Goal: Navigation & Orientation: Understand site structure

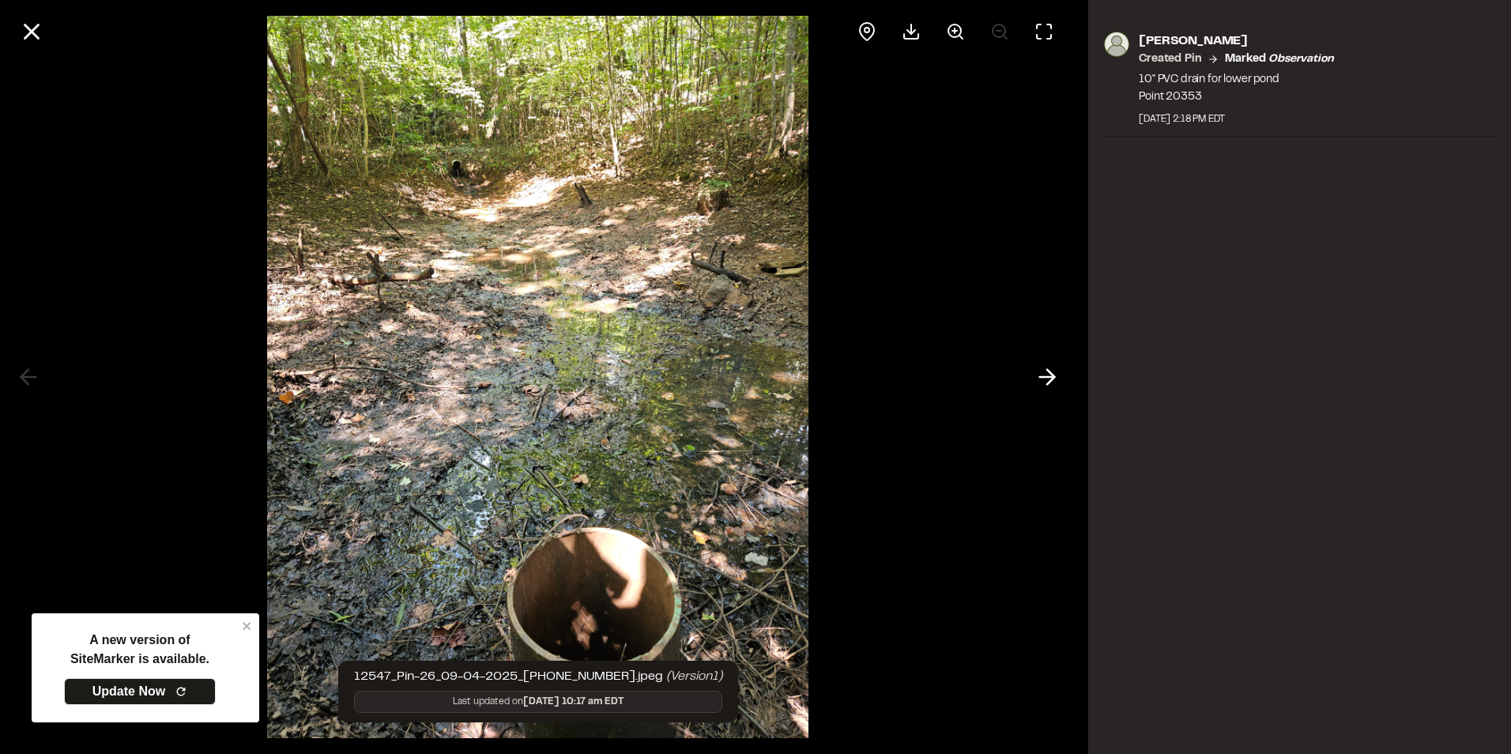
click at [941, 184] on div at bounding box center [538, 377] width 1076 height 754
click at [40, 32] on icon at bounding box center [31, 31] width 27 height 27
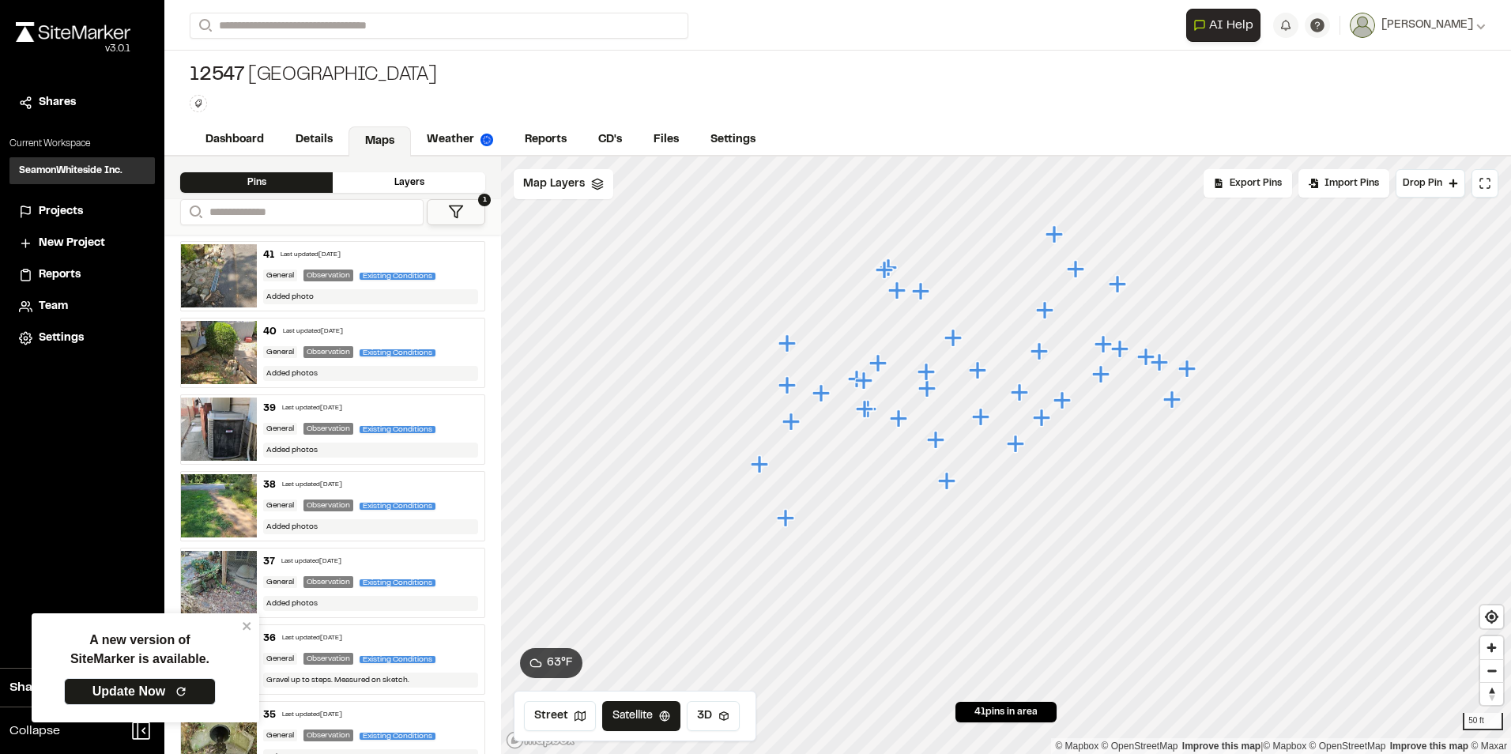
click at [1175, 399] on icon "Map marker" at bounding box center [1172, 398] width 17 height 17
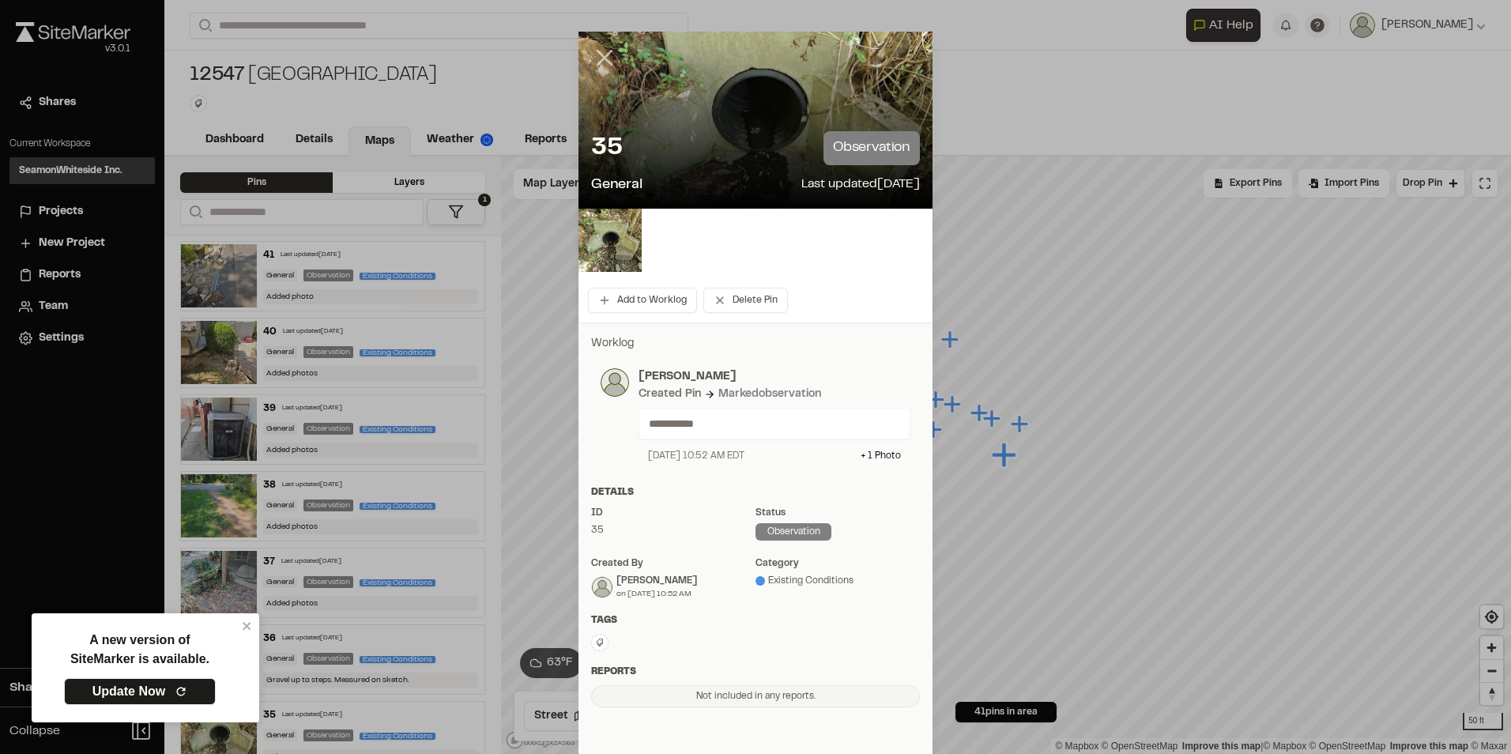
click at [601, 63] on icon at bounding box center [604, 57] width 27 height 27
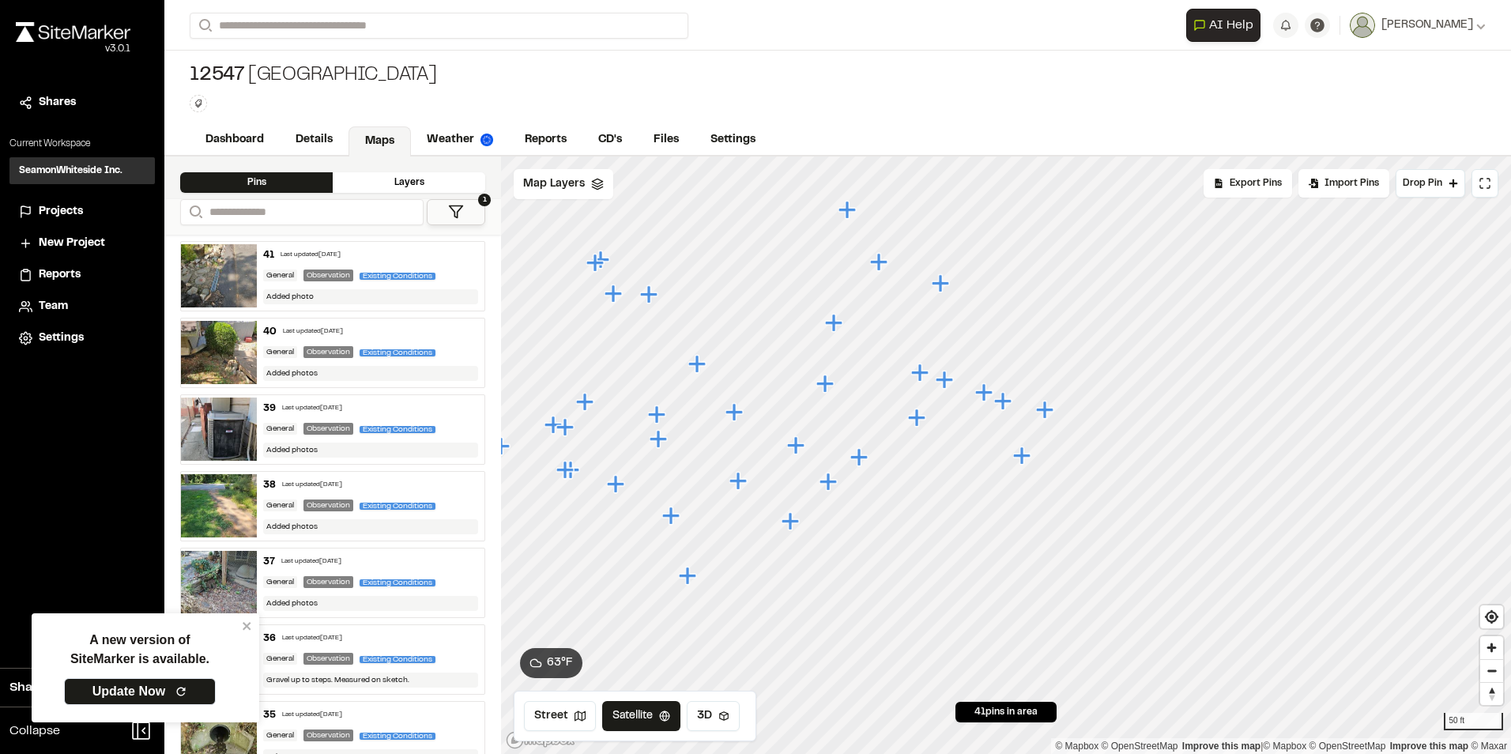
click at [979, 390] on icon "Map marker" at bounding box center [985, 393] width 21 height 21
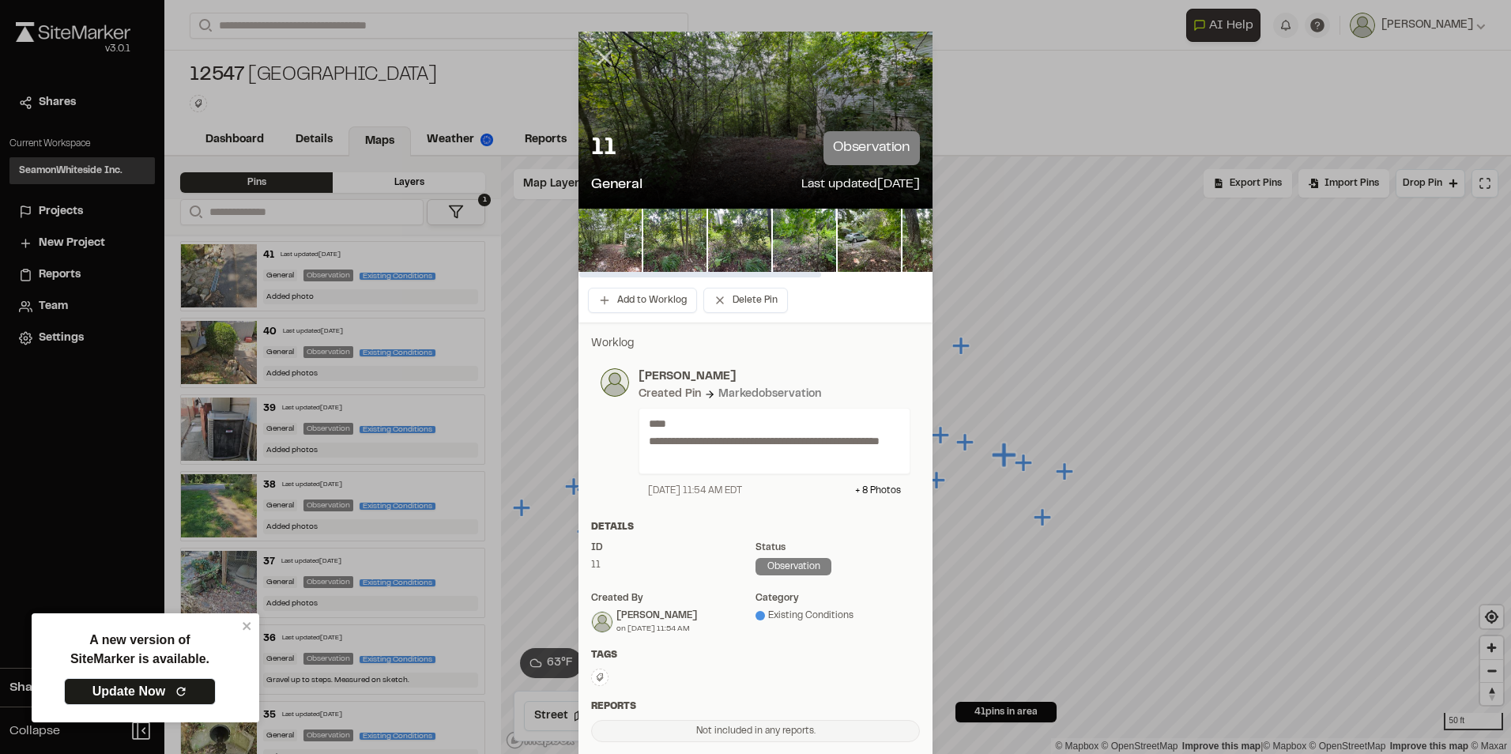
click at [594, 55] on icon at bounding box center [604, 57] width 27 height 27
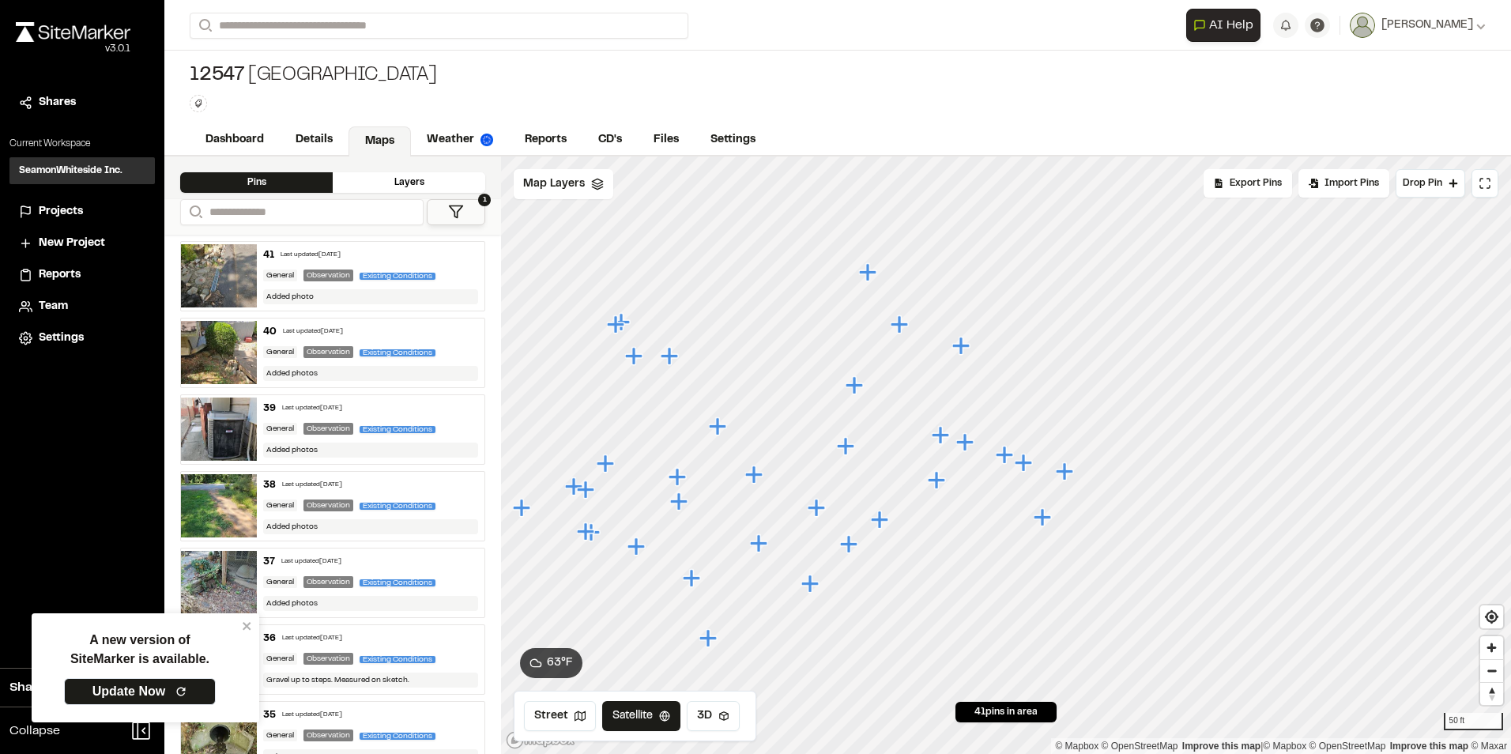
click at [967, 443] on icon "Map marker" at bounding box center [964, 441] width 17 height 17
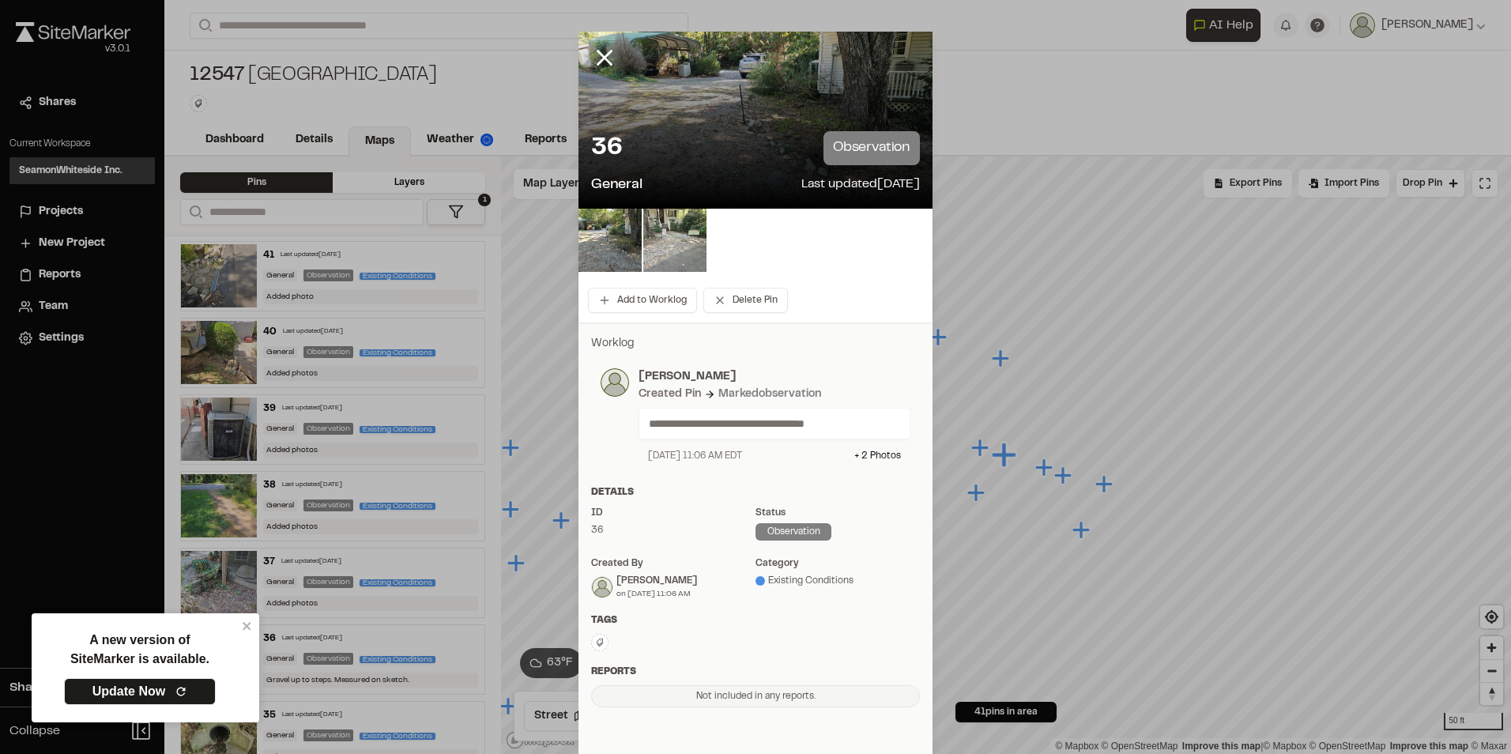
drag, startPoint x: 601, startPoint y: 54, endPoint x: 619, endPoint y: 82, distance: 33.8
click at [601, 55] on icon at bounding box center [604, 57] width 27 height 27
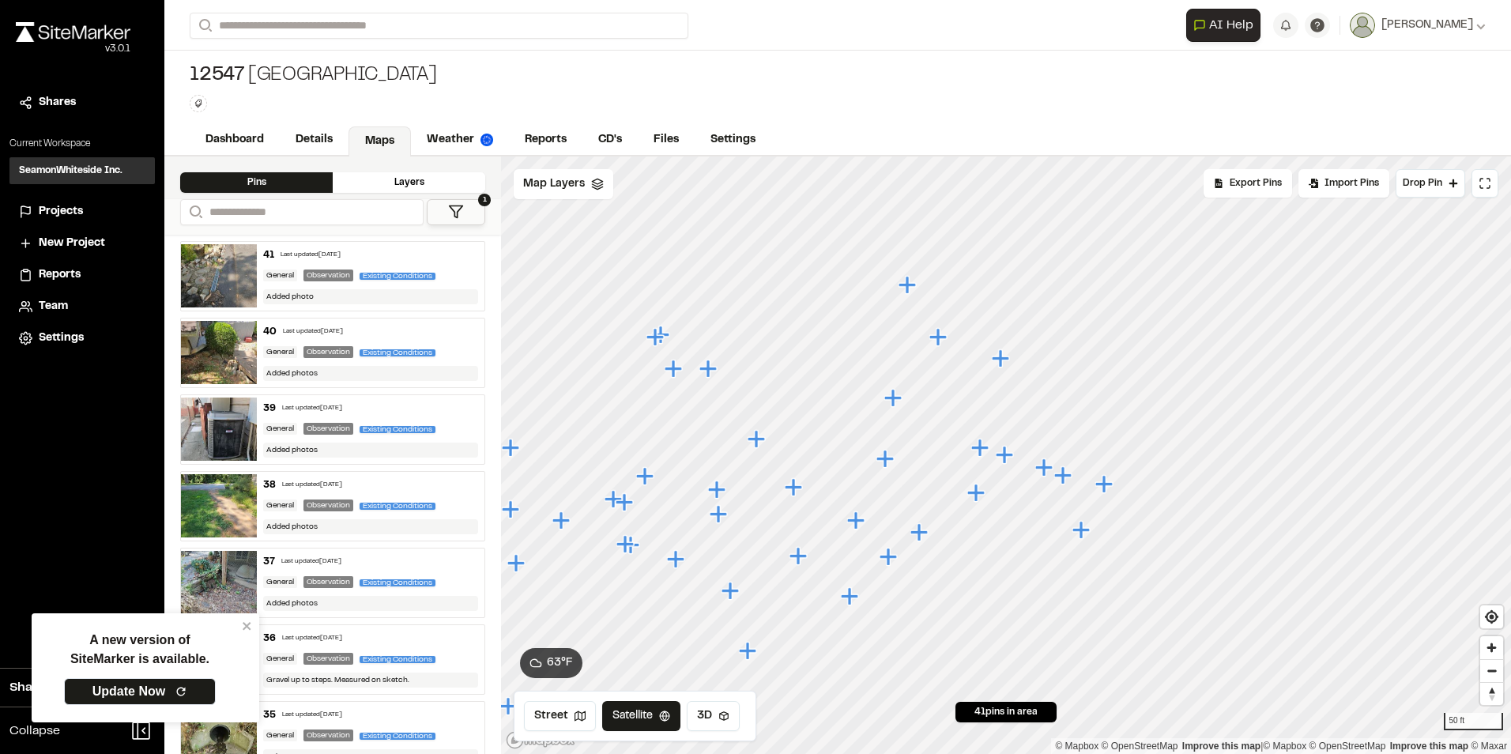
click at [983, 497] on icon "Map marker" at bounding box center [977, 493] width 21 height 21
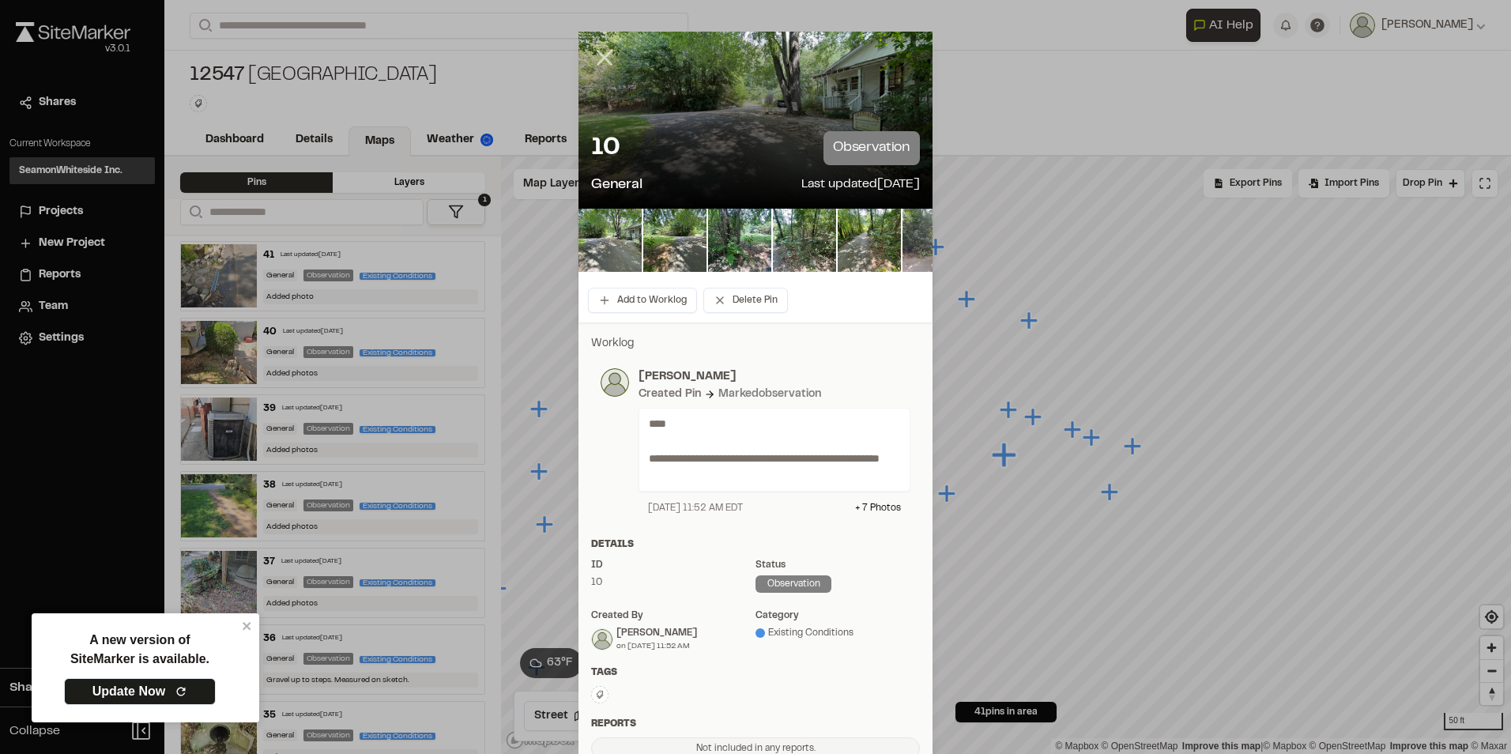
click at [601, 64] on icon at bounding box center [604, 57] width 27 height 27
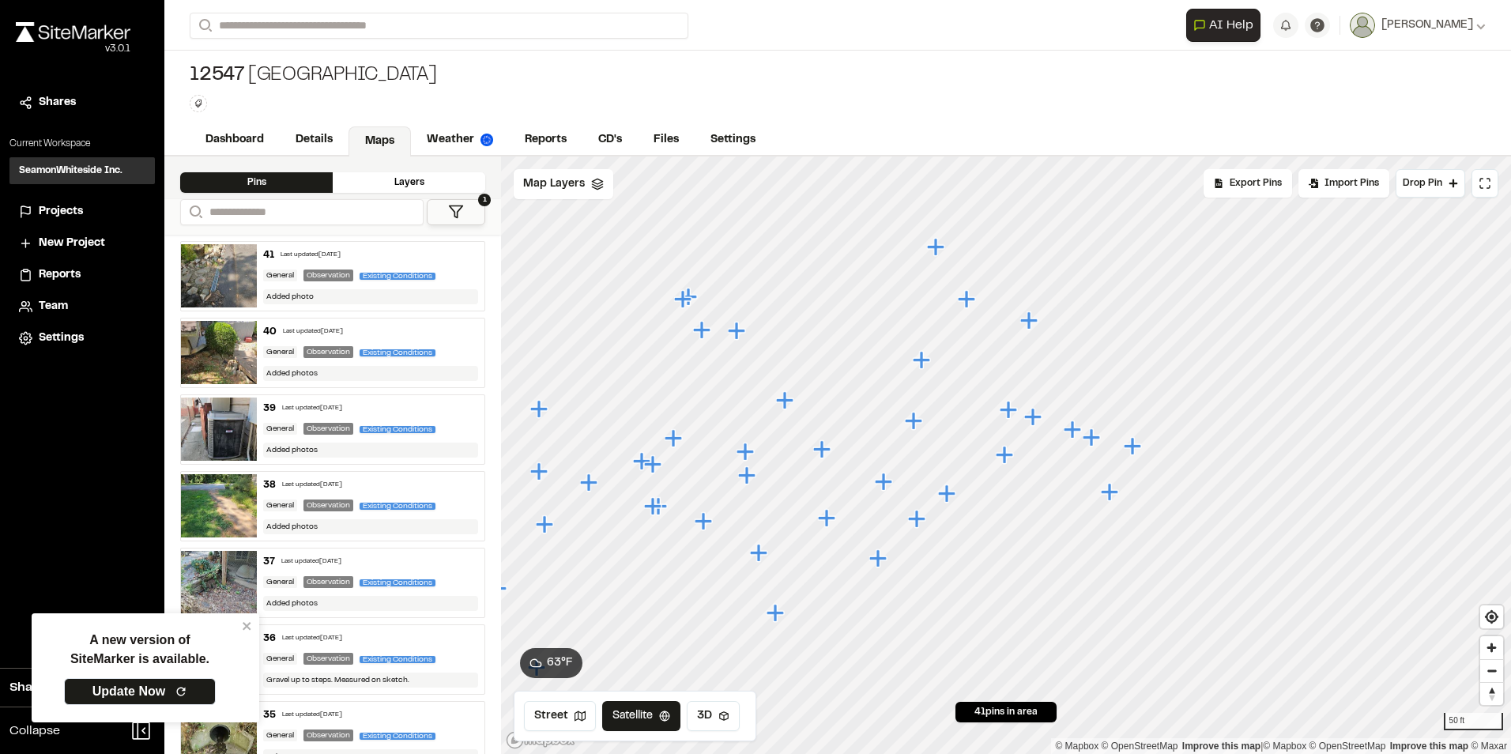
click at [1111, 495] on icon "Map marker" at bounding box center [1109, 491] width 17 height 17
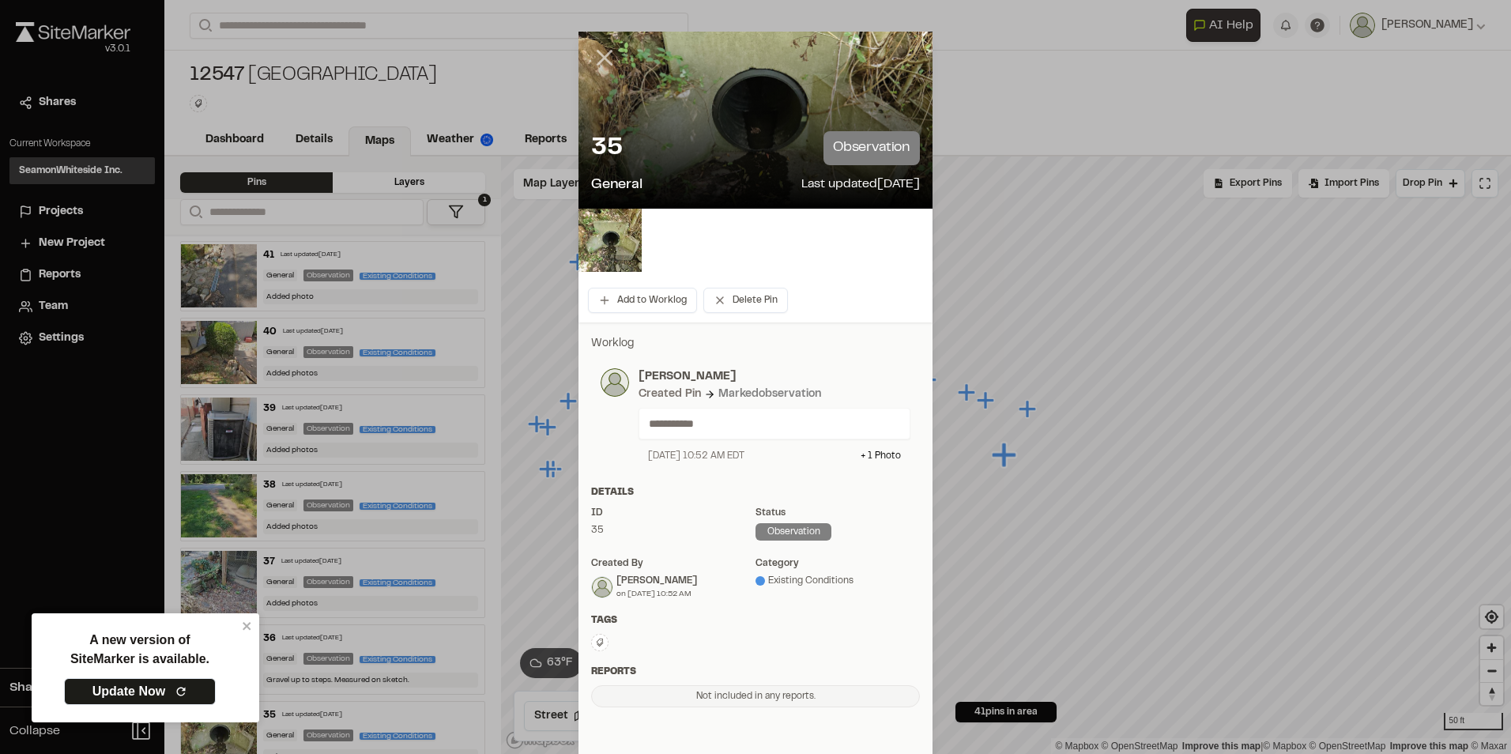
click at [608, 58] on icon at bounding box center [604, 57] width 27 height 27
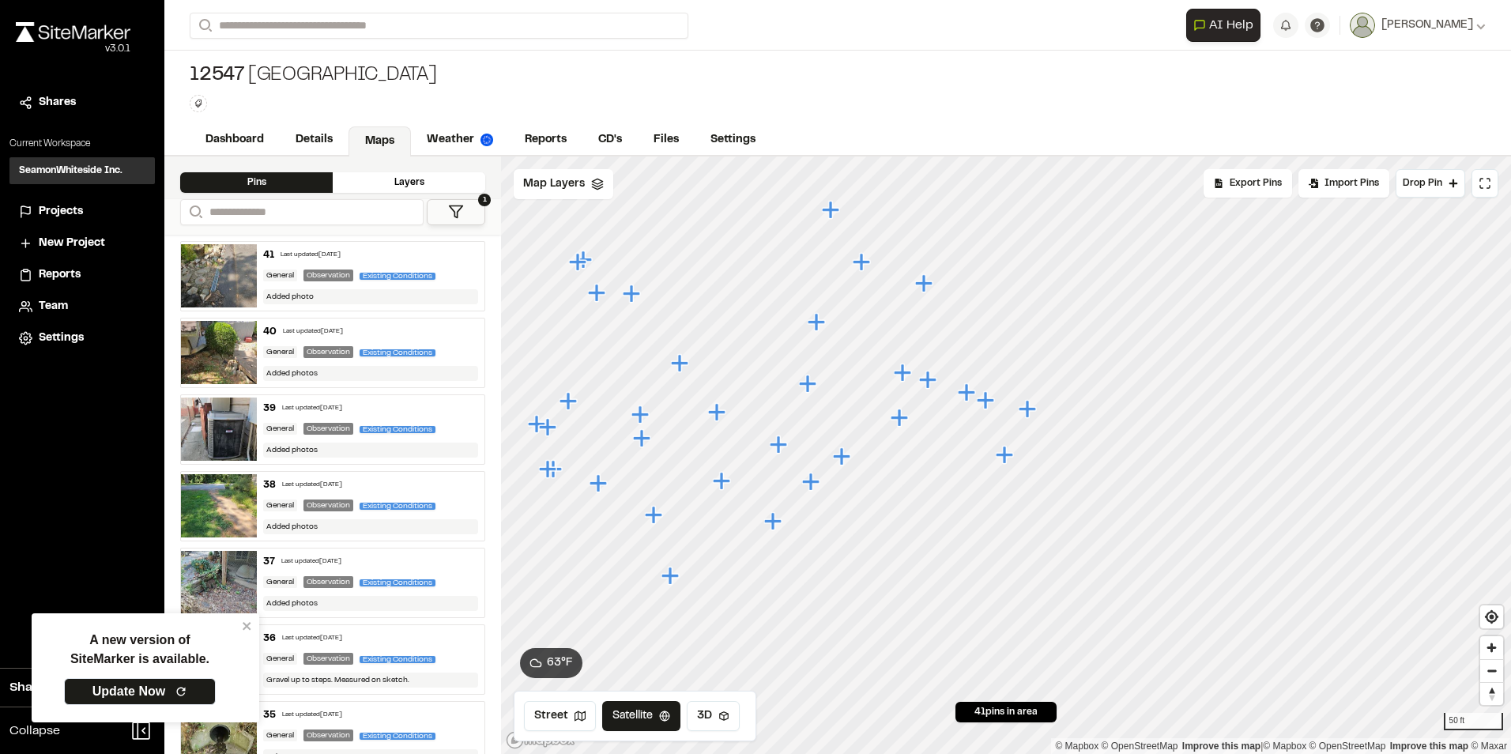
click at [1009, 459] on icon "Map marker" at bounding box center [1006, 455] width 21 height 21
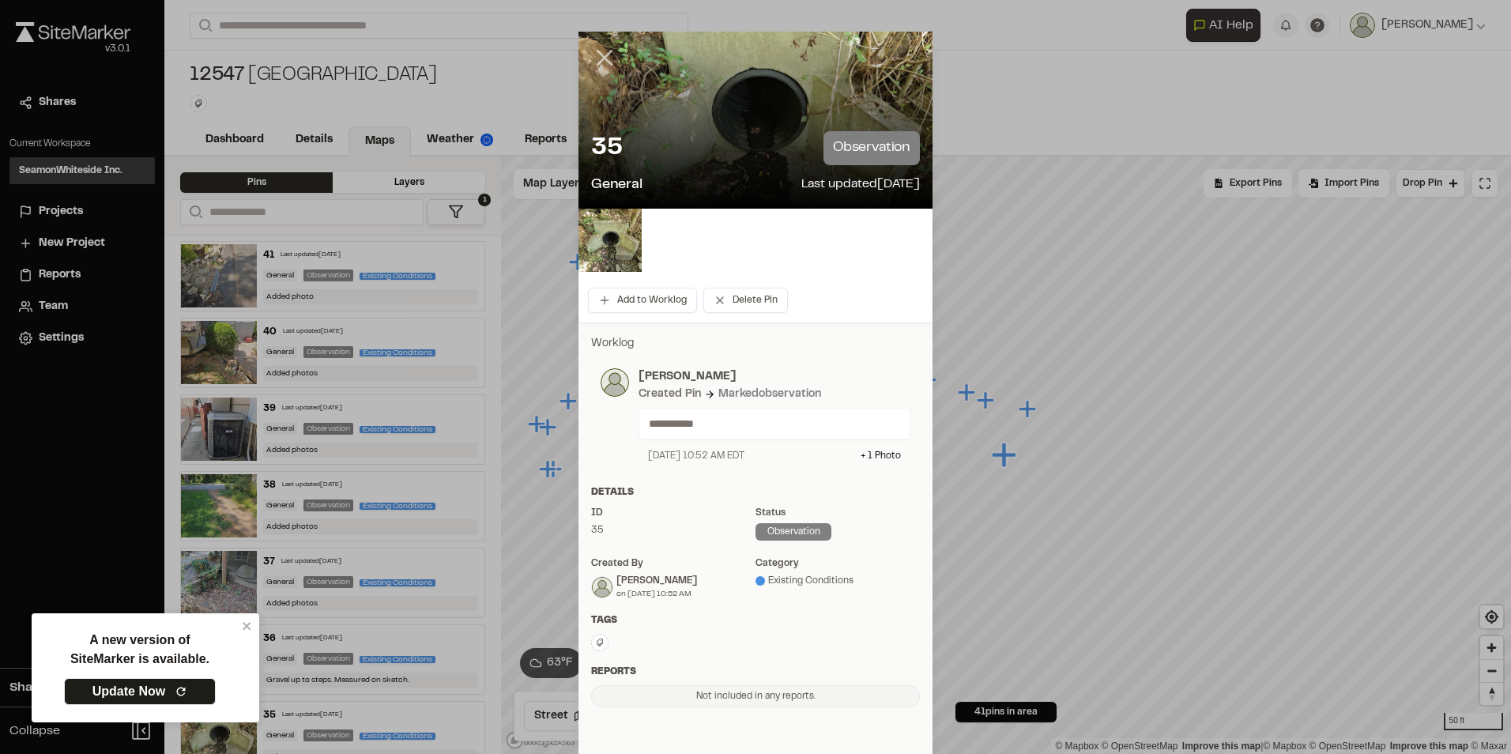
click at [598, 58] on line at bounding box center [604, 57] width 13 height 13
